Goal: Task Accomplishment & Management: Use online tool/utility

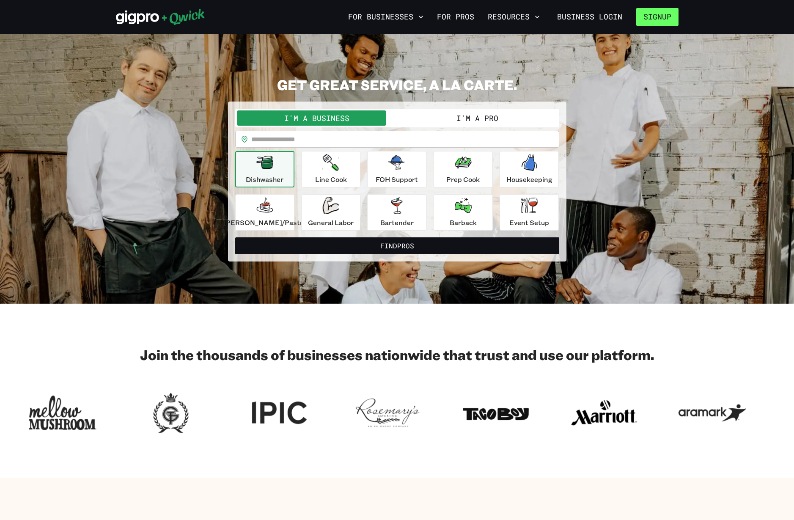
click at [662, 19] on button "Signup" at bounding box center [658, 17] width 42 height 18
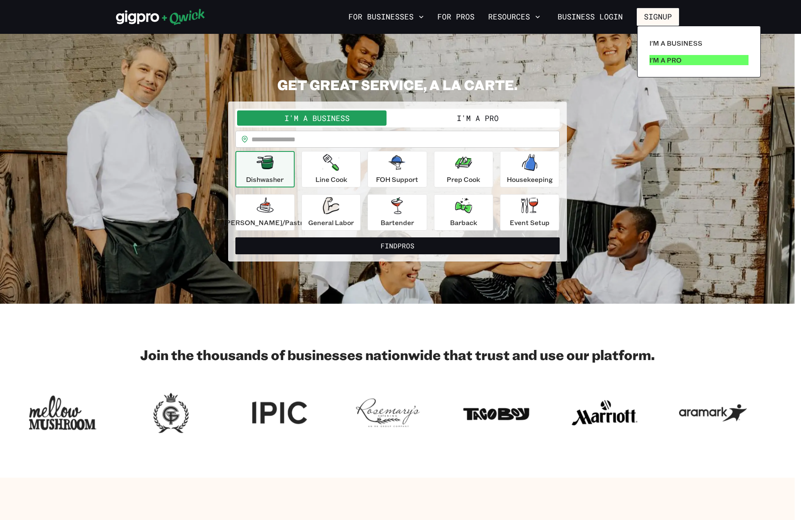
click at [675, 61] on p "I'm a Pro" at bounding box center [665, 60] width 32 height 10
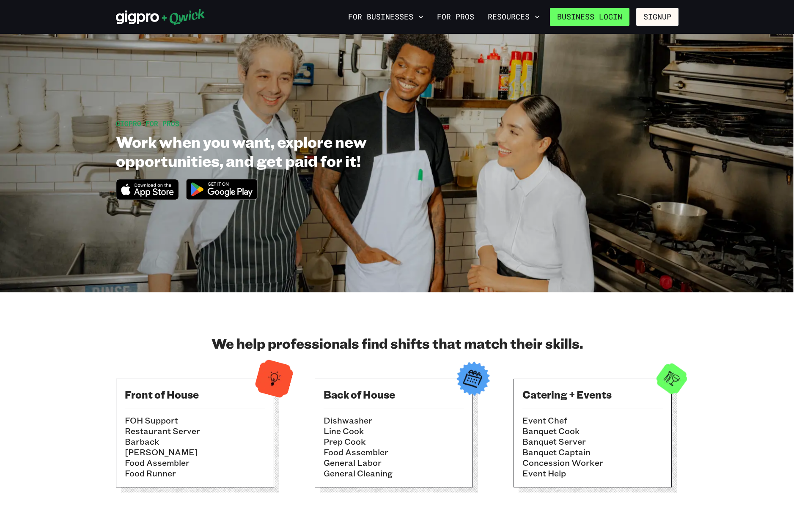
click at [618, 18] on link "Business Login" at bounding box center [590, 17] width 80 height 18
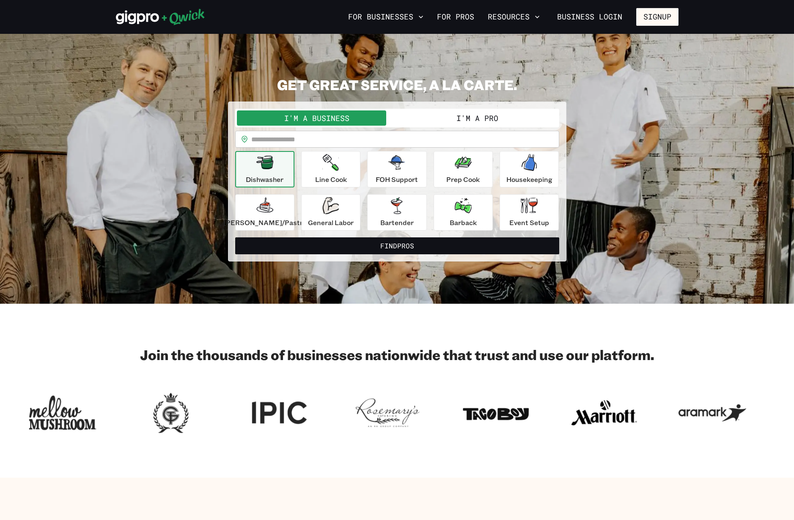
click at [468, 117] on button "I'm a Pro" at bounding box center [477, 117] width 160 height 15
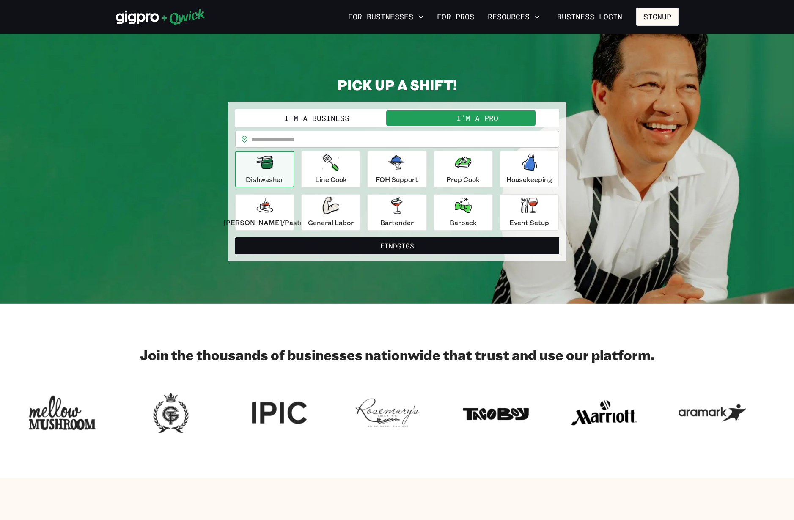
click at [451, 121] on button "I'm a Pro" at bounding box center [477, 117] width 160 height 15
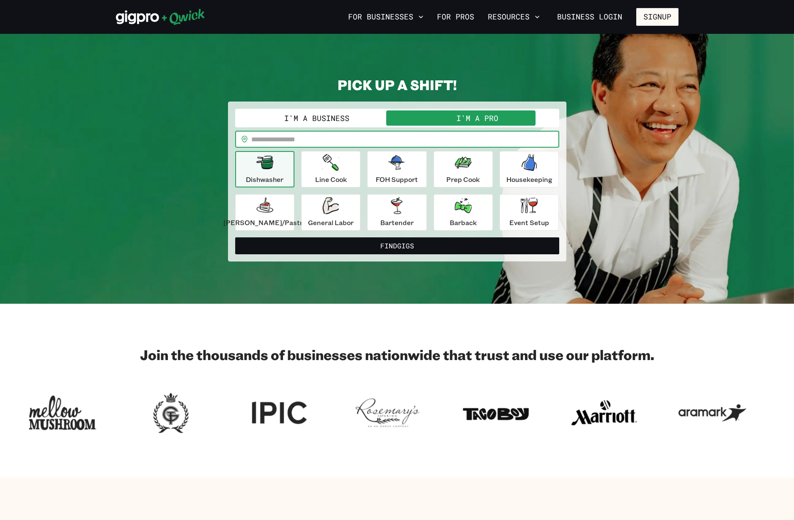
click at [377, 141] on input "text" at bounding box center [405, 139] width 308 height 17
type input "*****"
click at [397, 245] on button "Find Gigs" at bounding box center [397, 245] width 324 height 17
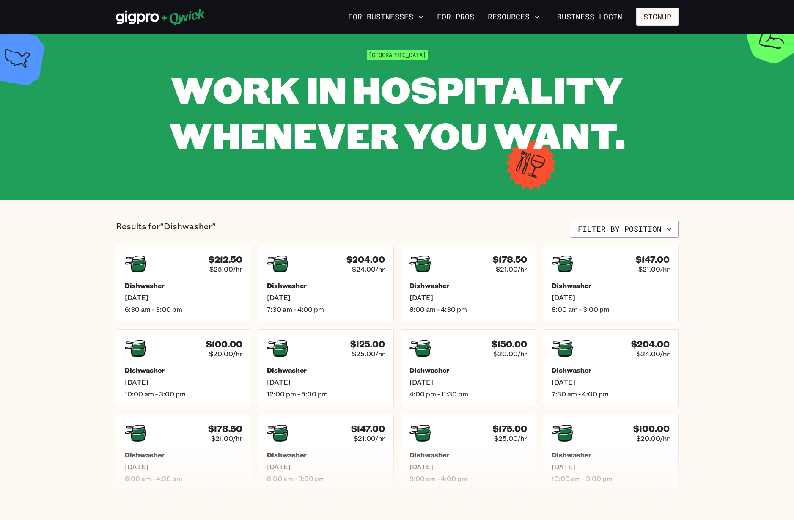
scroll to position [57, 0]
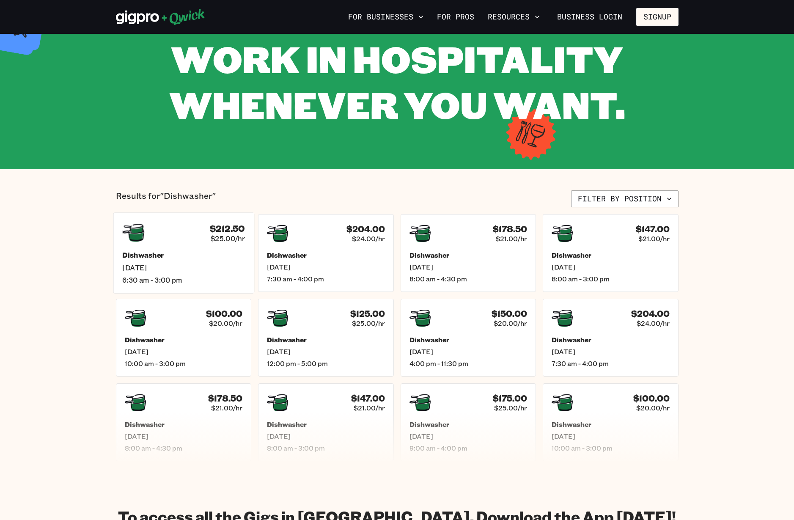
click at [189, 229] on div "$212.50 $25.00/hr" at bounding box center [183, 233] width 123 height 22
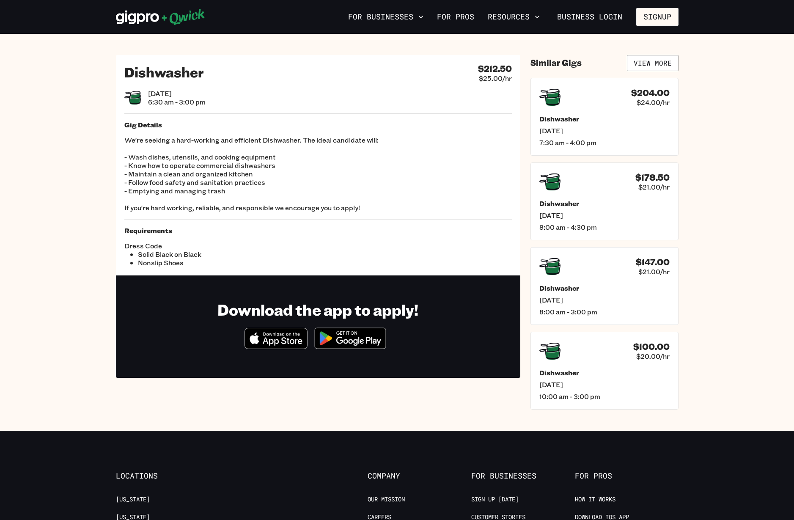
scroll to position [11, 0]
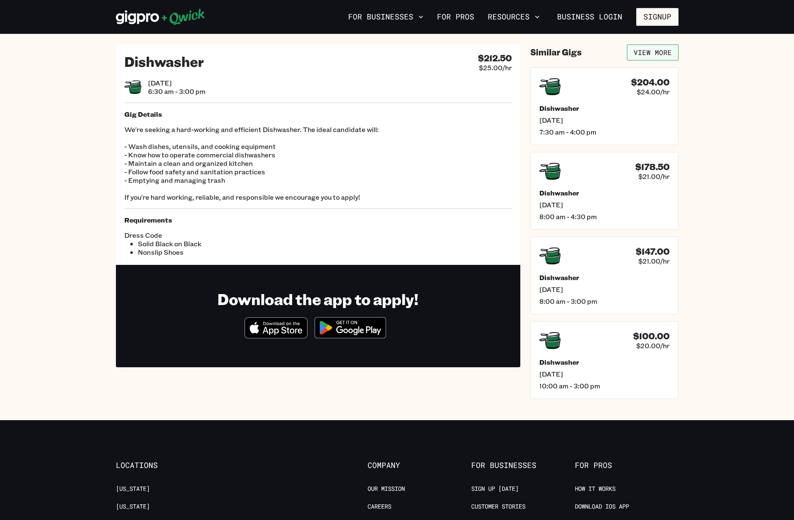
click at [647, 52] on link "View More" at bounding box center [653, 52] width 52 height 16
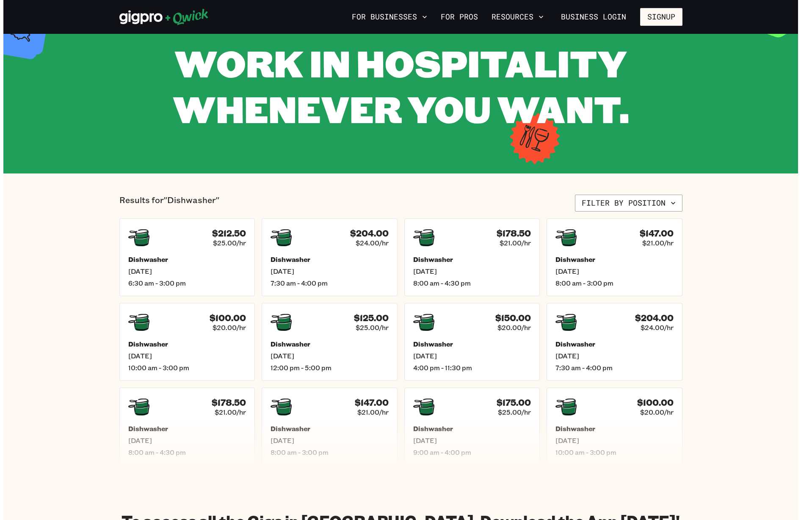
scroll to position [55, 0]
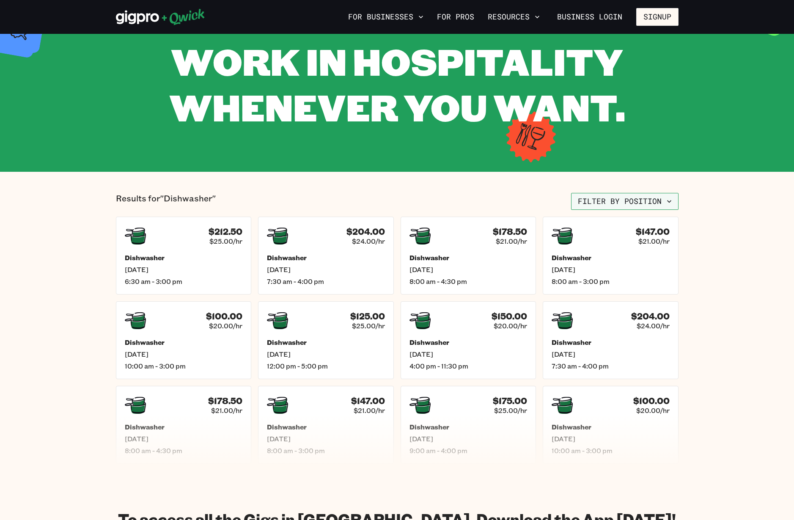
click at [658, 199] on button "Filter by position" at bounding box center [625, 201] width 108 height 17
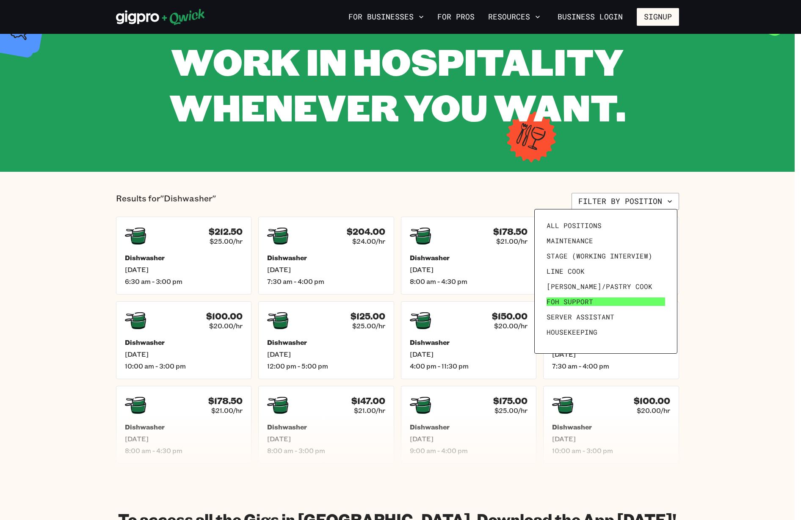
click at [582, 304] on span "FOH Support" at bounding box center [569, 302] width 47 height 8
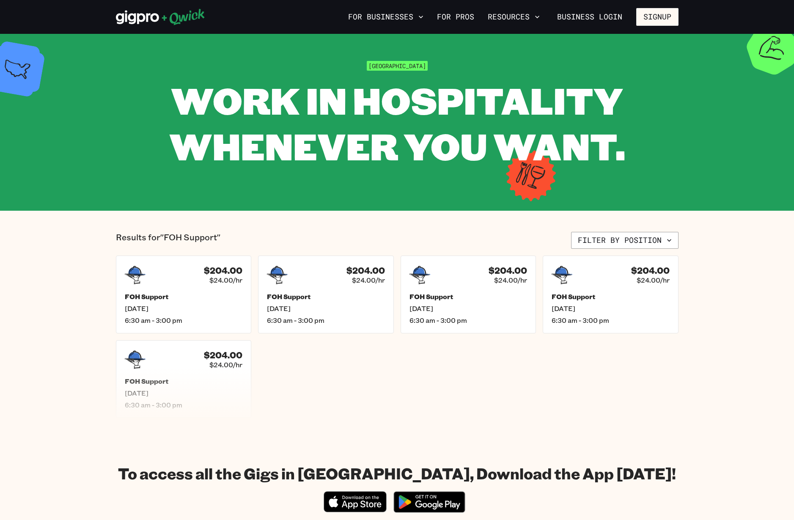
scroll to position [51, 0]
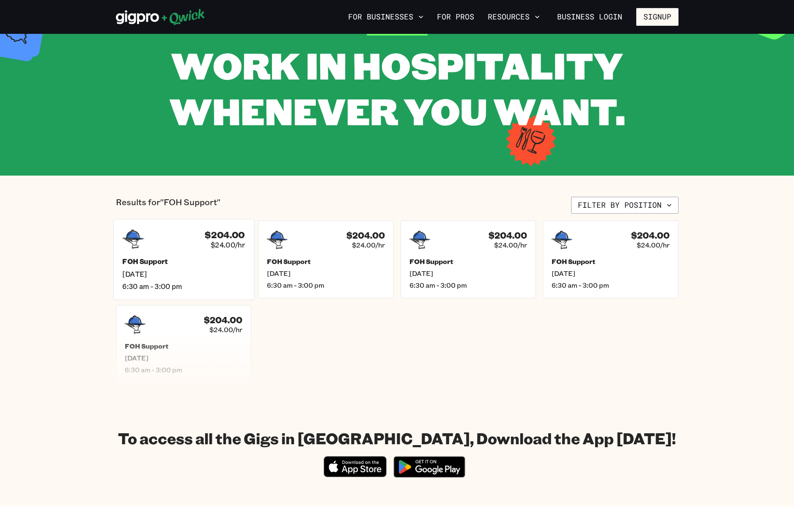
click at [177, 239] on div "$204.00 $24.00/hr" at bounding box center [183, 239] width 123 height 22
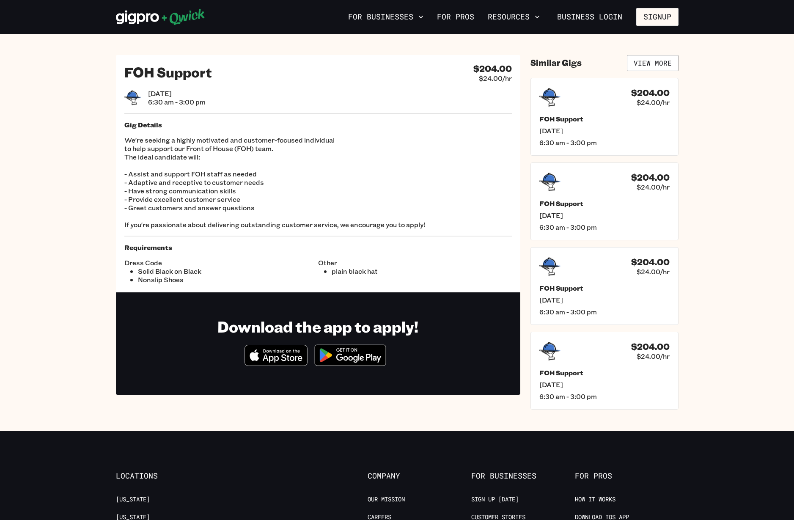
click at [192, 96] on span "Mon, Aug 11" at bounding box center [177, 93] width 58 height 8
click at [164, 113] on hr at bounding box center [318, 113] width 388 height 1
click at [160, 155] on p "We're seeking a highly motivated and customer-focused individual to help suppor…" at bounding box center [318, 182] width 388 height 93
click at [173, 175] on p "We're seeking a highly motivated and customer-focused individual to help suppor…" at bounding box center [318, 182] width 388 height 93
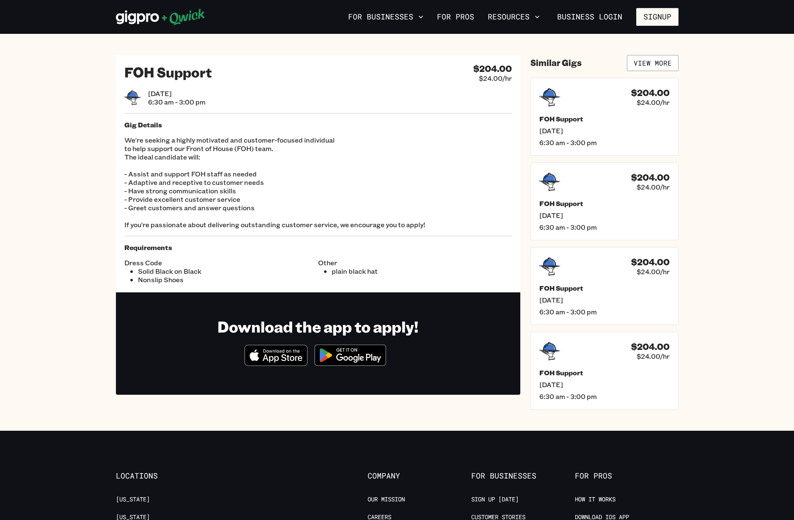
click at [504, 72] on h4 "$204.00" at bounding box center [493, 68] width 39 height 11
click at [551, 95] on icon at bounding box center [548, 96] width 22 height 19
click at [278, 354] on icon "Download on the App Store" at bounding box center [276, 355] width 62 height 20
